Goal: Information Seeking & Learning: Learn about a topic

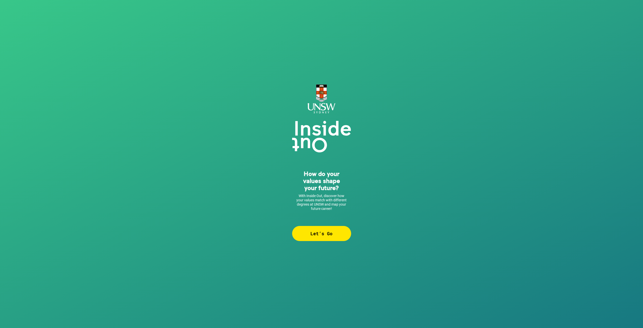
click at [328, 236] on div "Let’s Go" at bounding box center [321, 233] width 59 height 15
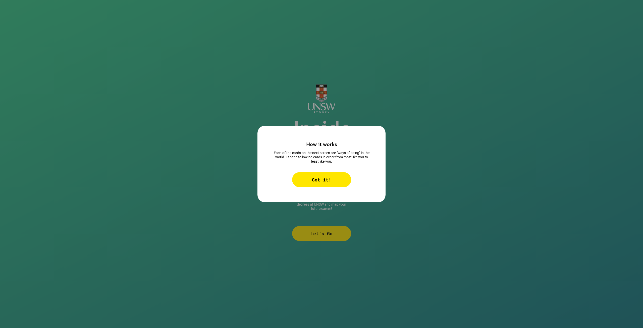
click at [330, 178] on div "Got it!" at bounding box center [321, 179] width 59 height 15
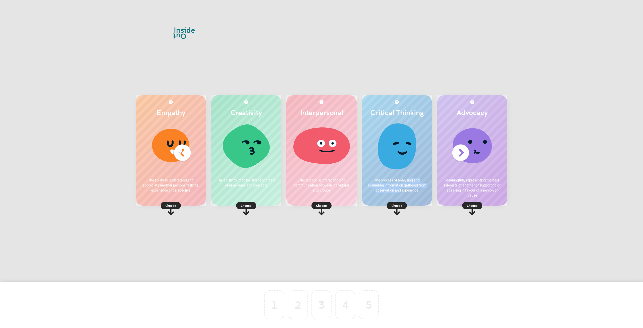
drag, startPoint x: 407, startPoint y: 183, endPoint x: 398, endPoint y: 195, distance: 15.5
click at [398, 194] on div "Critical Thinking The process of analysing and evaluating information gathered …" at bounding box center [397, 150] width 70 height 111
click at [399, 202] on rect at bounding box center [397, 206] width 20 height 8
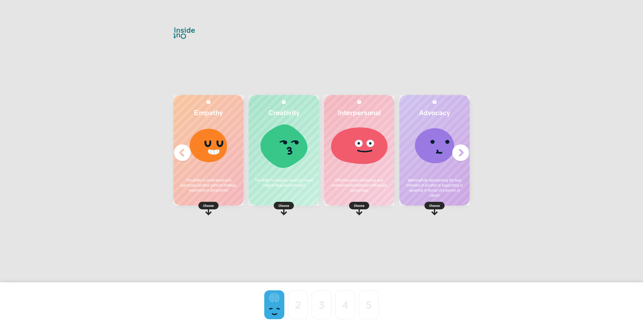
click at [210, 205] on p "Choose" at bounding box center [208, 205] width 70 height 5
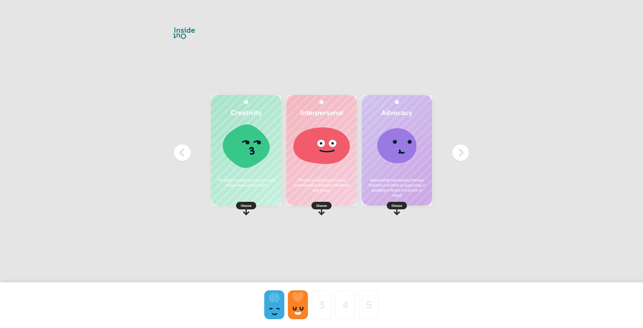
click at [244, 202] on rect at bounding box center [246, 206] width 20 height 8
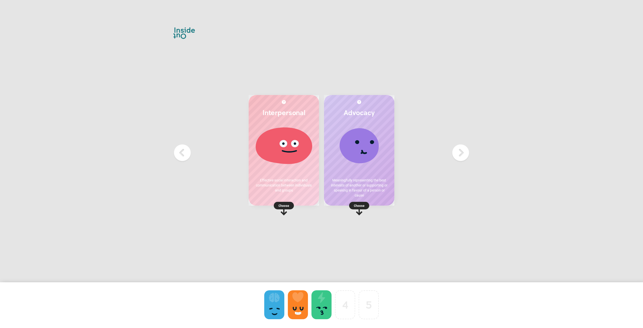
click at [278, 203] on rect at bounding box center [284, 206] width 20 height 8
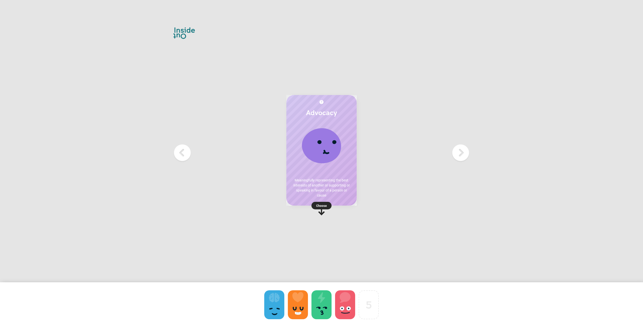
click at [318, 204] on p "Choose" at bounding box center [321, 205] width 70 height 5
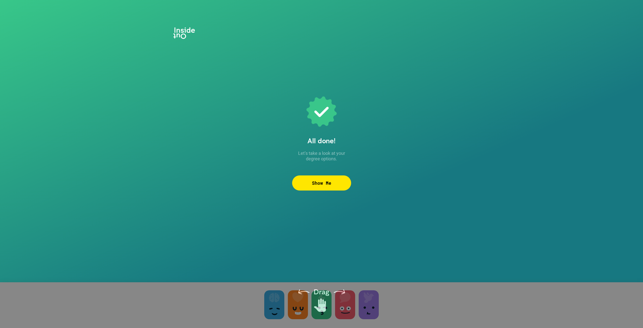
click at [320, 182] on div "Show Me" at bounding box center [321, 182] width 59 height 15
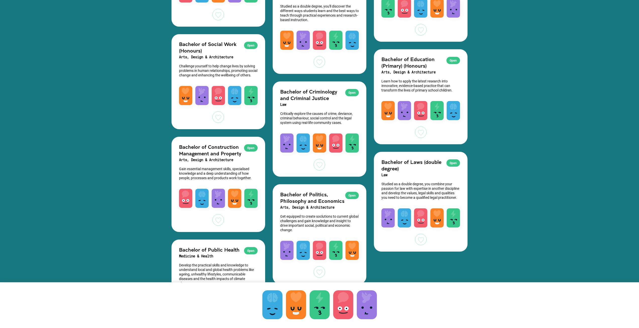
scroll to position [1339, 0]
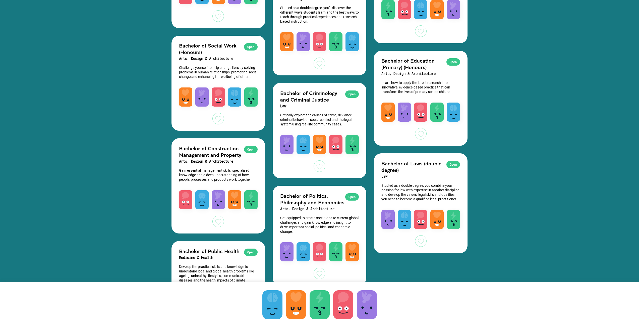
click at [417, 163] on h2 "Bachelor of Laws (double degree)" at bounding box center [421, 166] width 79 height 13
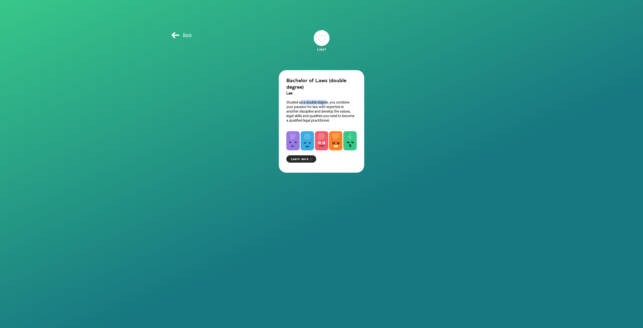
drag, startPoint x: 300, startPoint y: 103, endPoint x: 326, endPoint y: 103, distance: 25.9
click at [326, 103] on p "Studied as a double degree, you combine your passion for law with expertise in …" at bounding box center [321, 111] width 70 height 23
drag, startPoint x: 329, startPoint y: 103, endPoint x: 332, endPoint y: 107, distance: 4.8
click at [332, 107] on p "Studied as a double degree, you combine your passion for law with expertise in …" at bounding box center [321, 111] width 70 height 23
drag, startPoint x: 342, startPoint y: 108, endPoint x: 313, endPoint y: 108, distance: 28.4
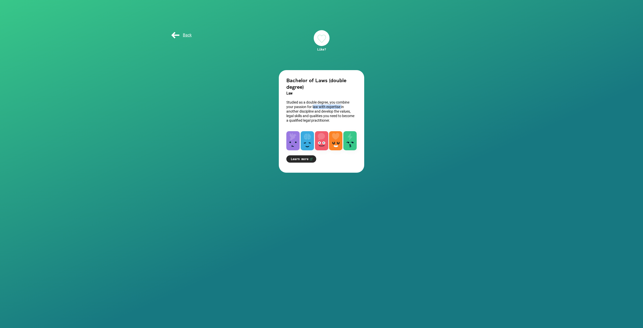
click at [313, 108] on p "Studied as a double degree, you combine your passion for law with expertise in …" at bounding box center [321, 111] width 70 height 23
click at [304, 158] on link "Learn more" at bounding box center [301, 158] width 30 height 7
